Goal: Find specific page/section: Find specific page/section

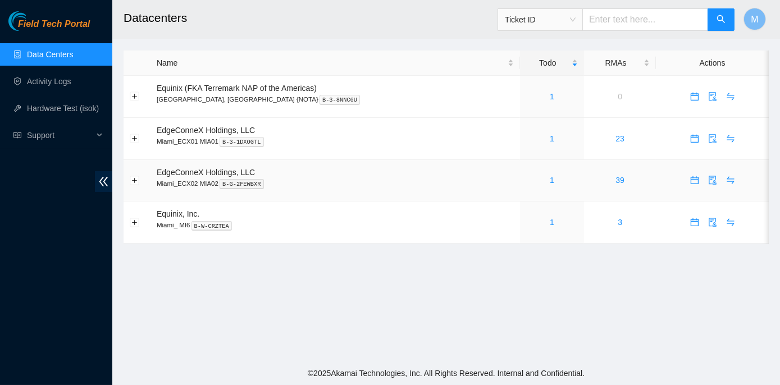
click at [526, 180] on div "1" at bounding box center [552, 180] width 52 height 12
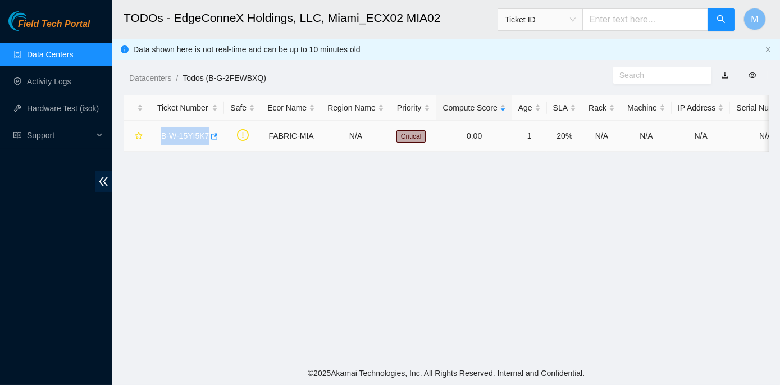
drag, startPoint x: 155, startPoint y: 135, endPoint x: 206, endPoint y: 138, distance: 50.6
click at [206, 138] on div "B-W-15YI5K7" at bounding box center [187, 136] width 62 height 18
copy link "B-W-15YI5K7"
click at [175, 134] on link "B-W-15YI5K7" at bounding box center [185, 135] width 48 height 9
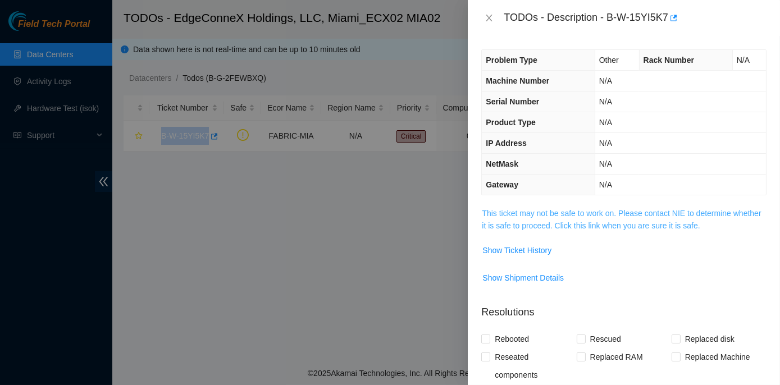
click at [579, 211] on link "This ticket may not be safe to work on. Please contact NIE to determine whether…" at bounding box center [621, 219] width 279 height 21
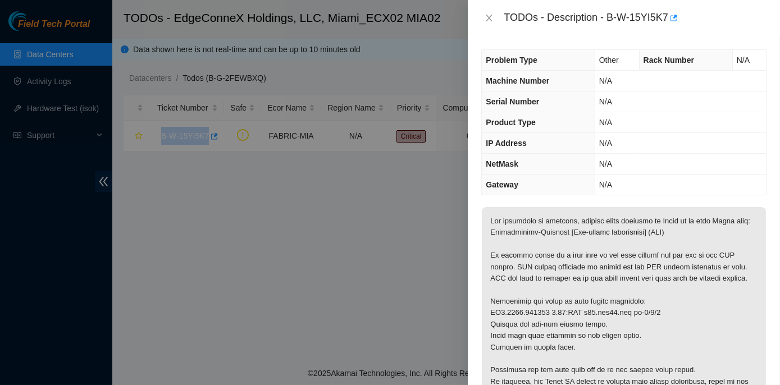
scroll to position [51, 0]
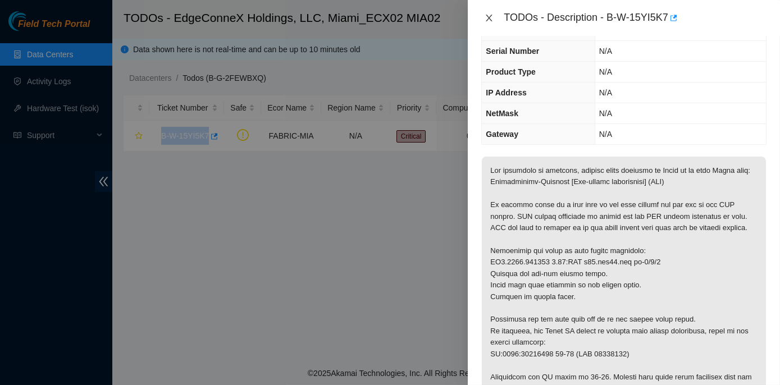
click at [487, 19] on icon "close" at bounding box center [489, 17] width 9 height 9
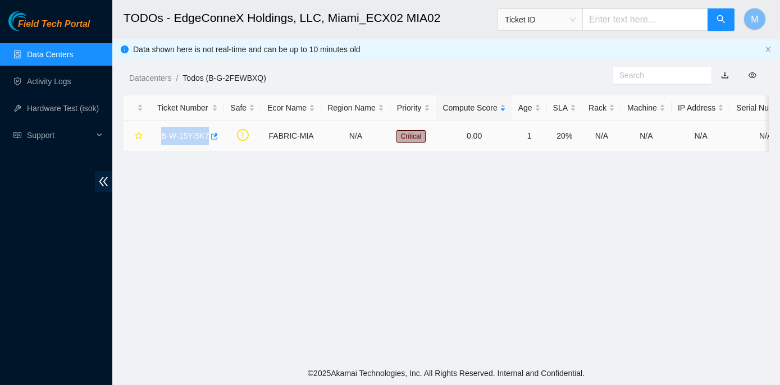
scroll to position [63, 0]
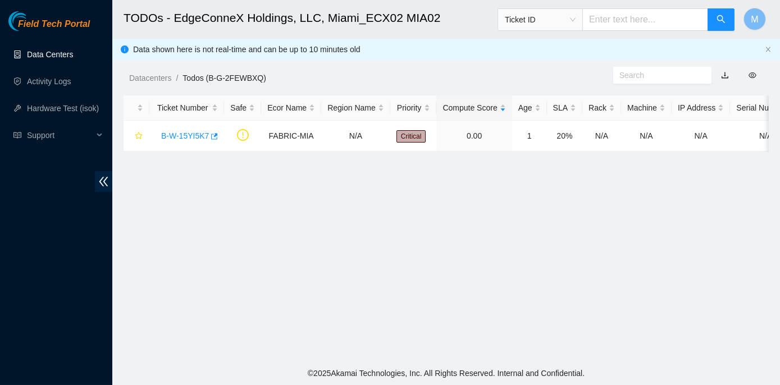
click at [33, 53] on link "Data Centers" at bounding box center [50, 54] width 46 height 9
